Goal: Find specific page/section: Find specific page/section

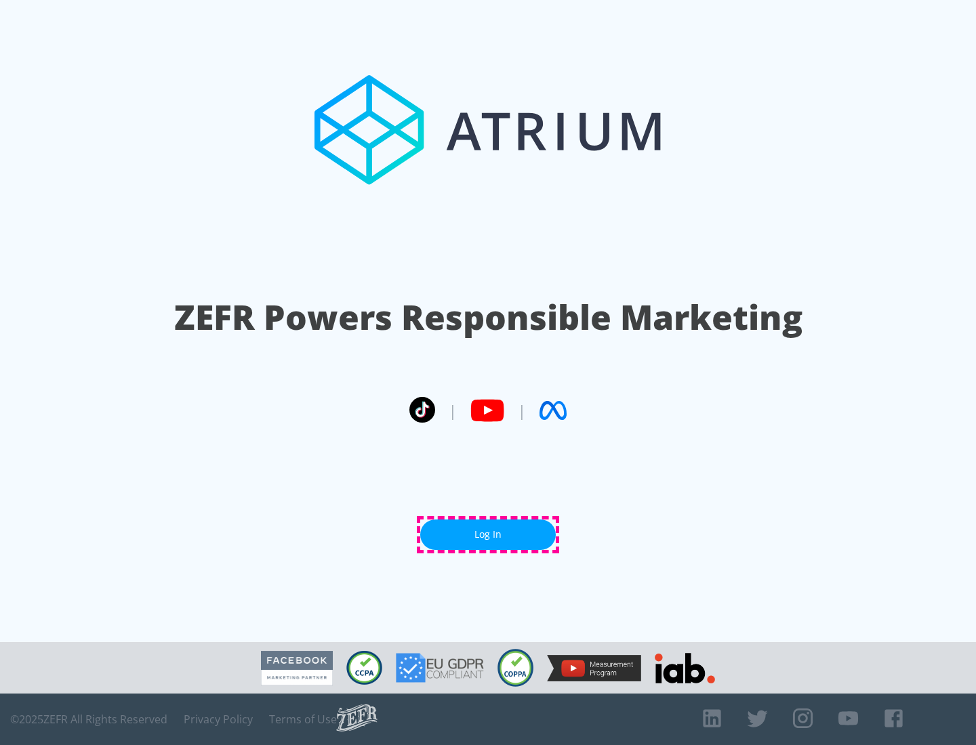
click at [488, 535] on link "Log In" at bounding box center [487, 535] width 135 height 30
